Goal: Transaction & Acquisition: Obtain resource

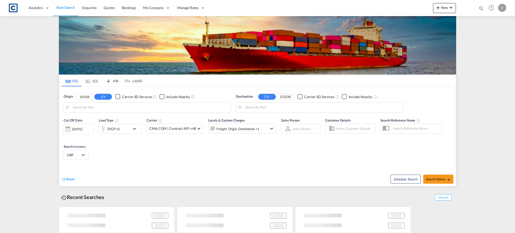
type input "GB-LE67, [GEOGRAPHIC_DATA]"
type input "[GEOGRAPHIC_DATA], [GEOGRAPHIC_DATA]"
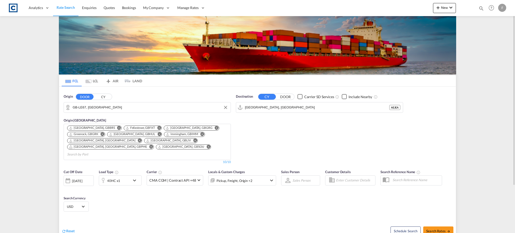
drag, startPoint x: 100, startPoint y: 98, endPoint x: 96, endPoint y: 106, distance: 8.5
click at [100, 98] on button "CY" at bounding box center [103, 97] width 18 height 6
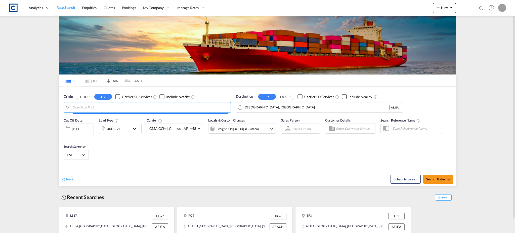
click at [95, 106] on body "Analytics Reports Dashboard Rate Search Enquiries Quotes Bookings" at bounding box center [257, 116] width 515 height 233
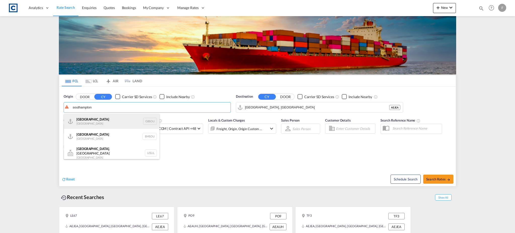
click at [85, 122] on div "[GEOGRAPHIC_DATA] [GEOGRAPHIC_DATA] GBSOU" at bounding box center [112, 121] width 96 height 15
type input "[GEOGRAPHIC_DATA], GBSOU"
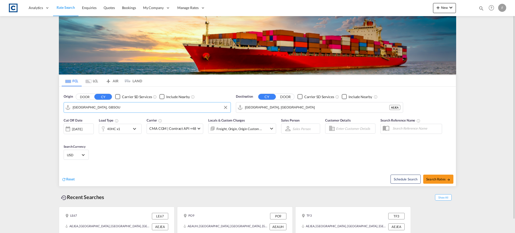
click at [128, 127] on div "40HC x1" at bounding box center [114, 129] width 31 height 10
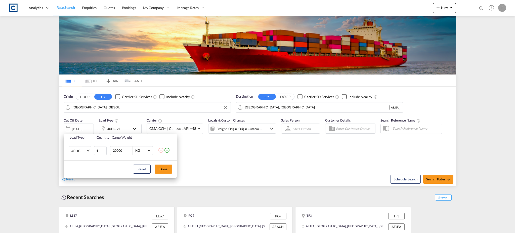
click at [167, 148] on md-icon "icon-plus-circle-outline" at bounding box center [167, 150] width 6 height 6
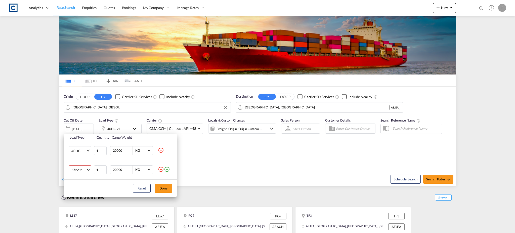
click at [80, 167] on md-select "Choose 20GP 40GP 40HC 45HC 20RE 40RE 40HR 20OT 40OT 20FR 40FR 40NR 20NR 45S 20T…" at bounding box center [80, 169] width 23 height 9
click at [83, 168] on md-option "20GP" at bounding box center [84, 170] width 34 height 12
click at [153, 187] on div "Reset Done" at bounding box center [120, 187] width 113 height 17
click at [169, 186] on button "Done" at bounding box center [164, 187] width 18 height 9
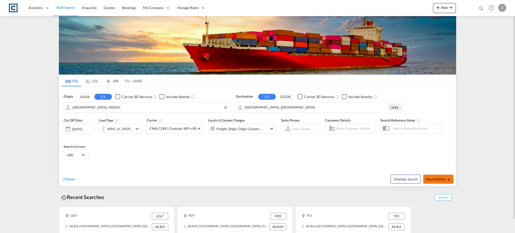
click at [453, 178] on button "Search Rates" at bounding box center [438, 178] width 30 height 9
type input "GBSOU to AEJEA / [DATE]"
